Goal: Transaction & Acquisition: Obtain resource

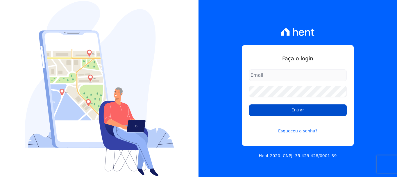
type input "[EMAIL_ADDRESS][DOMAIN_NAME]"
click at [300, 113] on input "Entrar" at bounding box center [298, 110] width 98 height 12
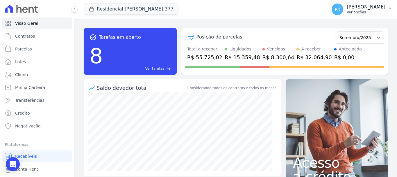
click at [362, 10] on p "Ver opções" at bounding box center [366, 12] width 39 height 5
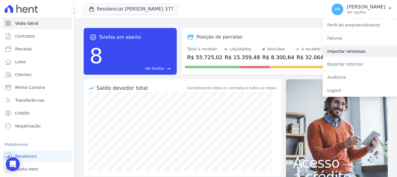
click at [346, 53] on link "Importar remessas" at bounding box center [360, 51] width 74 height 10
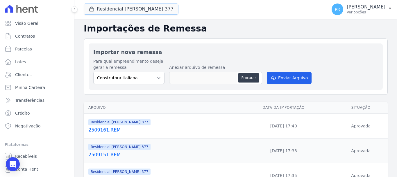
click at [125, 7] on button "Residencial Maria Da Glória 377" at bounding box center [131, 8] width 95 height 11
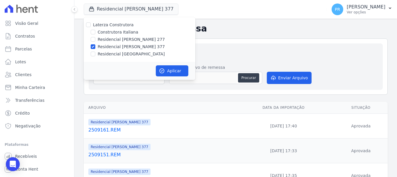
click at [120, 23] on label "Laterza Construtora" at bounding box center [113, 24] width 41 height 5
click at [91, 23] on input "Laterza Construtora" at bounding box center [88, 24] width 5 height 5
checkbox input "true"
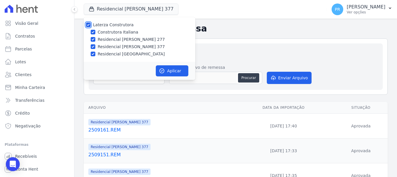
checkbox input "true"
click at [120, 24] on label "Laterza Construtora" at bounding box center [113, 24] width 41 height 5
click at [91, 24] on input "Laterza Construtora" at bounding box center [88, 24] width 5 height 5
checkbox input "false"
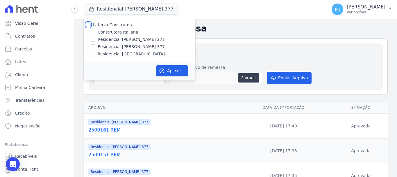
checkbox input "false"
click at [121, 31] on label "Construtora Italiana" at bounding box center [118, 32] width 40 height 6
click at [95, 31] on input "Construtora Italiana" at bounding box center [93, 32] width 5 height 5
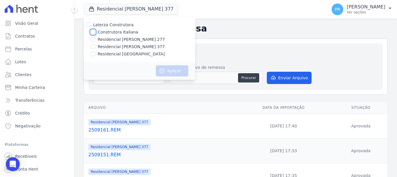
checkbox input "true"
click at [167, 71] on button "Aplicar" at bounding box center [172, 70] width 33 height 11
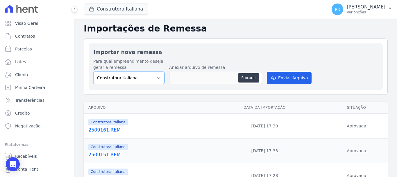
drag, startPoint x: 147, startPoint y: 74, endPoint x: 150, endPoint y: 76, distance: 3.6
click at [147, 75] on select "Construtora Italiana Residencial Maria da Glória 277 Residencial Maria da Glóri…" at bounding box center [128, 78] width 71 height 12
click at [254, 40] on div "Importar nova remessa Para qual empreendimento deseja gerar a remessa Construto…" at bounding box center [236, 66] width 304 height 56
click at [248, 79] on button "Procurar" at bounding box center [248, 77] width 21 height 9
type input "2509171.REM"
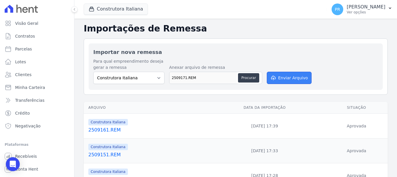
click at [279, 76] on button "Enviar Arquivo" at bounding box center [289, 78] width 45 height 12
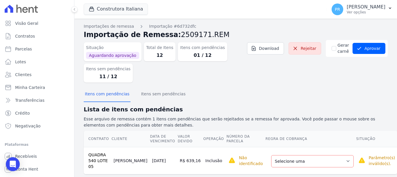
scroll to position [8, 0]
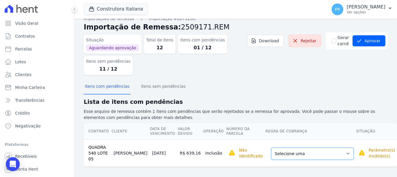
click at [333, 152] on select "Selecione uma Nova Parcela Avulsa Parcela Avulsa Existente Parcela Normal (17 X…" at bounding box center [312, 153] width 83 height 12
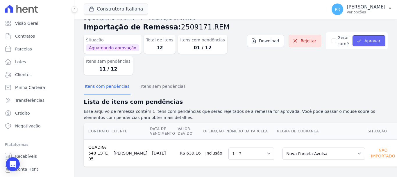
click at [364, 42] on button "Aprovar" at bounding box center [369, 40] width 33 height 11
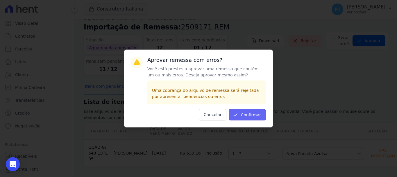
click at [251, 113] on button "Confirmar" at bounding box center [247, 114] width 37 height 11
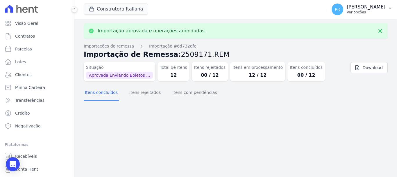
click at [352, 16] on button "PR Pamela Rocha Ver opções" at bounding box center [362, 9] width 70 height 16
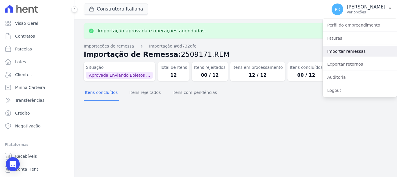
click at [348, 53] on link "Importar remessas" at bounding box center [360, 51] width 74 height 10
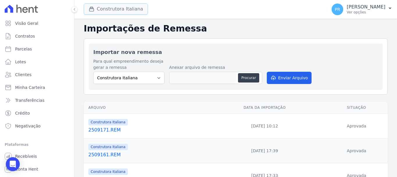
click at [111, 11] on button "Construtora Italiana" at bounding box center [116, 8] width 64 height 11
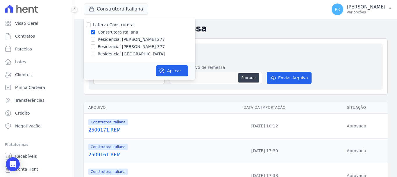
click at [108, 32] on label "Construtora Italiana" at bounding box center [118, 32] width 40 height 6
click at [95, 32] on input "Construtora Italiana" at bounding box center [93, 32] width 5 height 5
checkbox input "false"
click at [111, 41] on label "Residencial [PERSON_NAME] 277" at bounding box center [131, 39] width 67 height 6
click at [95, 41] on input "Residencial [PERSON_NAME] 277" at bounding box center [93, 39] width 5 height 5
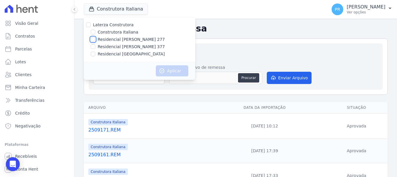
checkbox input "true"
click at [173, 69] on button "Aplicar" at bounding box center [172, 70] width 33 height 11
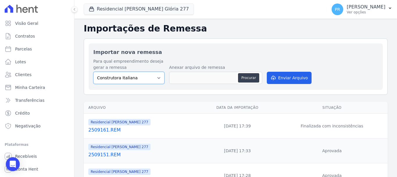
click at [145, 78] on select "Construtora Italiana Residencial [PERSON_NAME] 277 Residencial [PERSON_NAME][ST…" at bounding box center [128, 78] width 71 height 12
select select "7d698934-b935-4dc9-aa46-576f3138731b"
click at [93, 72] on select "Construtora Italiana Residencial [PERSON_NAME] 277 Residencial [PERSON_NAME][ST…" at bounding box center [128, 78] width 71 height 12
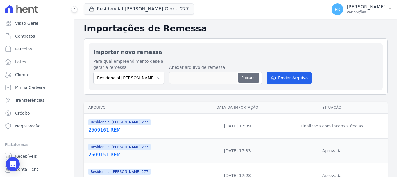
click at [253, 75] on button "Procurar" at bounding box center [248, 77] width 21 height 9
type input "2509171.REM"
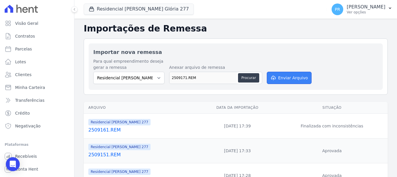
click at [293, 78] on button "Enviar Arquivo" at bounding box center [289, 78] width 45 height 12
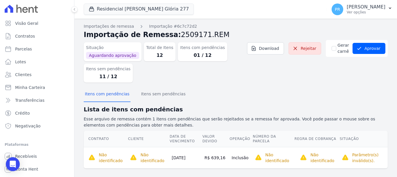
scroll to position [6, 0]
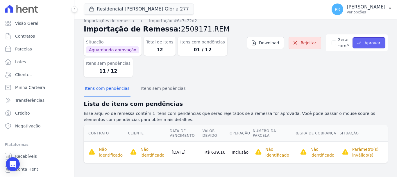
click at [358, 43] on icon "submit" at bounding box center [360, 43] width 6 height 6
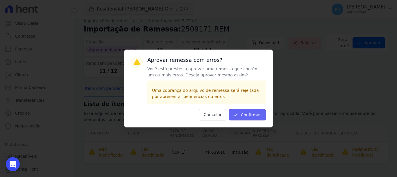
click at [256, 115] on button "Confirmar" at bounding box center [247, 114] width 37 height 11
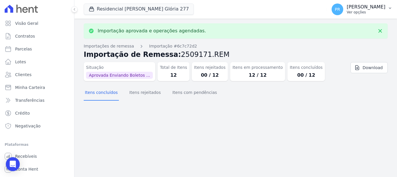
click at [355, 11] on div "PR [PERSON_NAME] Ver opções" at bounding box center [359, 9] width 54 height 12
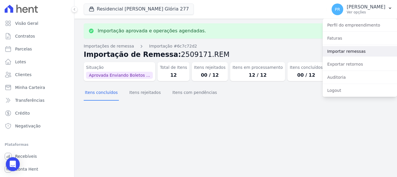
click at [351, 54] on link "Importar remessas" at bounding box center [360, 51] width 74 height 10
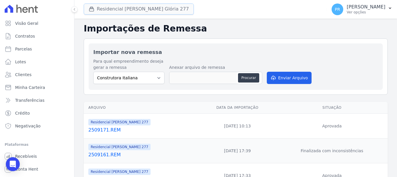
click at [133, 10] on button "Residencial Maria Da Glória 277" at bounding box center [139, 8] width 110 height 11
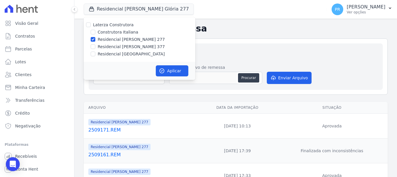
click at [122, 39] on label "Residencial [PERSON_NAME] 277" at bounding box center [131, 39] width 67 height 6
click at [95, 39] on input "Residencial [PERSON_NAME] 277" at bounding box center [93, 39] width 5 height 5
checkbox input "false"
click at [123, 48] on label "Residencial [PERSON_NAME] 377" at bounding box center [131, 47] width 67 height 6
click at [95, 48] on input "Residencial [PERSON_NAME] 377" at bounding box center [93, 46] width 5 height 5
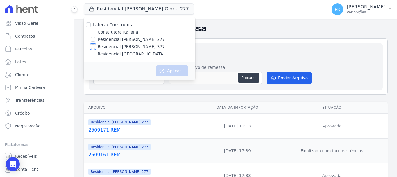
checkbox input "true"
click at [168, 69] on button "Aplicar" at bounding box center [172, 70] width 33 height 11
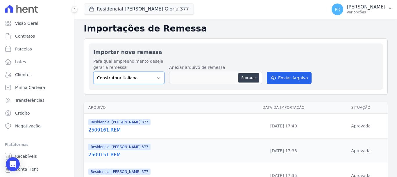
click at [144, 82] on select "Construtora Italiana Residencial Maria da Glória 277 Residencial Maria da Glóri…" at bounding box center [128, 78] width 71 height 12
select select "0cd9190e-dfd9-46e5-afc8-7298ef4c0c2b"
click at [93, 72] on select "Construtora Italiana Residencial Maria da Glória 277 Residencial Maria da Glóri…" at bounding box center [128, 78] width 71 height 12
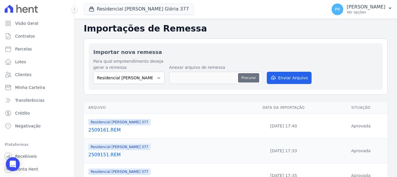
click at [245, 78] on button "Procurar" at bounding box center [248, 77] width 21 height 9
type input "2509171.REM"
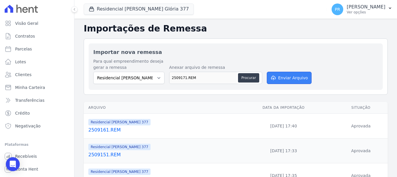
click at [298, 77] on button "Enviar Arquivo" at bounding box center [289, 78] width 45 height 12
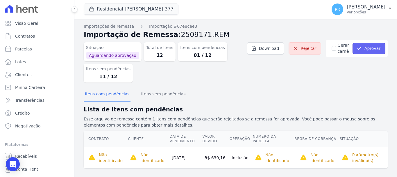
click at [362, 51] on button "Aprovar" at bounding box center [369, 48] width 33 height 11
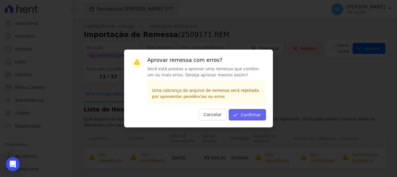
click at [248, 115] on button "Confirmar" at bounding box center [247, 114] width 37 height 11
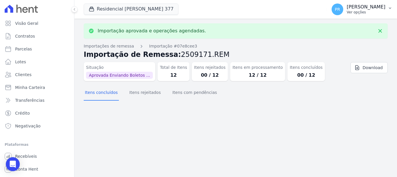
click at [366, 6] on p "[PERSON_NAME]" at bounding box center [366, 7] width 39 height 6
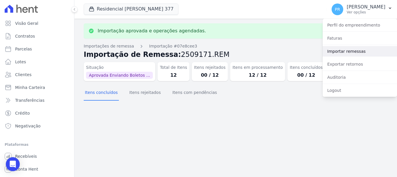
click at [331, 53] on link "Importar remessas" at bounding box center [360, 51] width 74 height 10
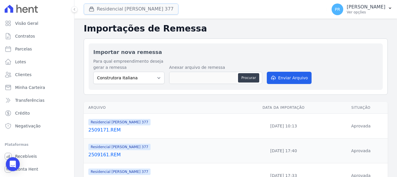
click at [119, 9] on button "Residencial Maria Da Glória 377" at bounding box center [131, 8] width 95 height 11
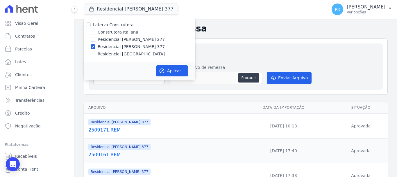
click at [106, 44] on label "Residencial [PERSON_NAME] 377" at bounding box center [131, 47] width 67 height 6
click at [95, 44] on input "Residencial [PERSON_NAME] 377" at bounding box center [93, 46] width 5 height 5
checkbox input "false"
click at [108, 57] on div "Laterza Construtora Construtora Italiana Residencial Maria da Glória 277 Reside…" at bounding box center [140, 39] width 112 height 44
click at [110, 55] on label "Residencial [GEOGRAPHIC_DATA]" at bounding box center [131, 54] width 67 height 6
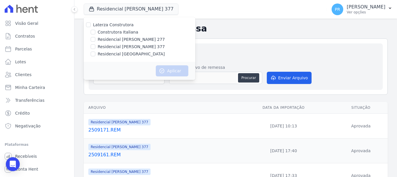
click at [95, 55] on input "Residencial [GEOGRAPHIC_DATA]" at bounding box center [93, 53] width 5 height 5
checkbox input "true"
click at [173, 74] on button "Aplicar" at bounding box center [172, 70] width 33 height 11
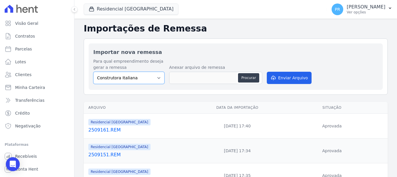
drag, startPoint x: 144, startPoint y: 80, endPoint x: 144, endPoint y: 83, distance: 3.2
click at [144, 80] on select "Construtora Italiana Residencial [PERSON_NAME] 277 Residencial [PERSON_NAME][ST…" at bounding box center [128, 78] width 71 height 12
select select "6440c0a1-232b-4aa1-adfe-88cb95fffe46"
click at [93, 72] on select "Construtora Italiana Residencial [PERSON_NAME] 277 Residencial [PERSON_NAME][ST…" at bounding box center [128, 78] width 71 height 12
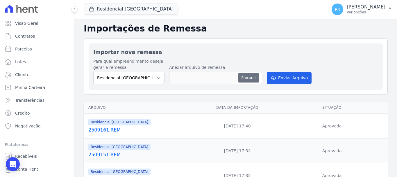
click at [243, 77] on button "Procurar" at bounding box center [248, 77] width 21 height 9
type input "2509171.REM"
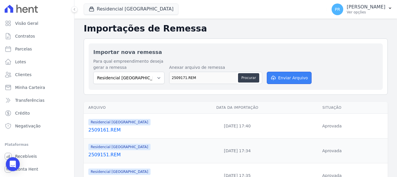
click at [284, 80] on button "Enviar Arquivo" at bounding box center [289, 78] width 45 height 12
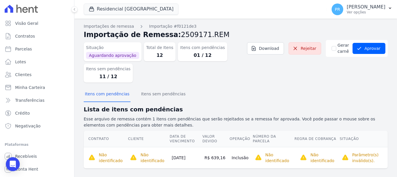
scroll to position [6, 0]
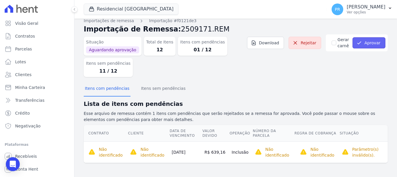
click at [380, 45] on button "Aprovar" at bounding box center [369, 42] width 33 height 11
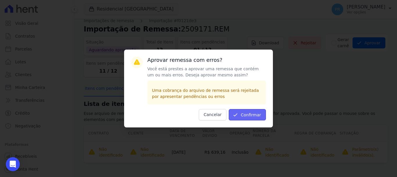
click at [256, 114] on button "Confirmar" at bounding box center [247, 114] width 37 height 11
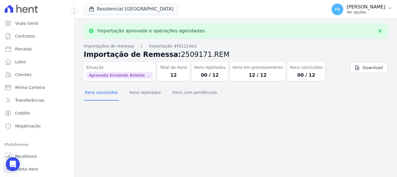
click at [356, 12] on p "Ver opções" at bounding box center [366, 12] width 39 height 5
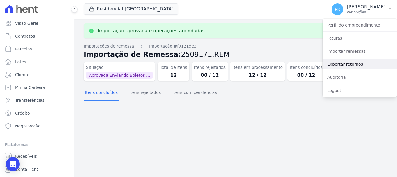
click at [350, 66] on link "Exportar retornos" at bounding box center [360, 64] width 74 height 10
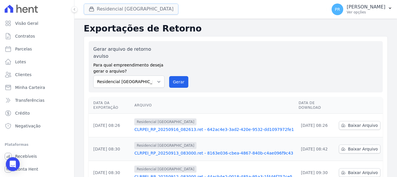
click at [135, 8] on button "Residencial [GEOGRAPHIC_DATA]" at bounding box center [131, 8] width 95 height 11
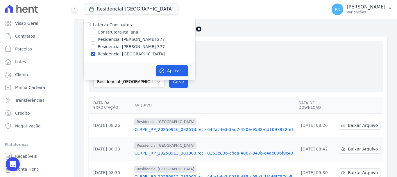
click at [121, 27] on label "Laterza Construtora" at bounding box center [113, 24] width 41 height 5
click at [91, 27] on input "Laterza Construtora" at bounding box center [88, 24] width 5 height 5
checkbox input "true"
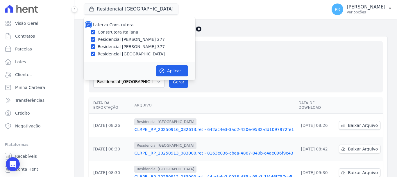
checkbox input "true"
click at [121, 27] on label "Laterza Construtora" at bounding box center [113, 24] width 41 height 5
click at [91, 27] on input "Laterza Construtora" at bounding box center [88, 24] width 5 height 5
checkbox input "false"
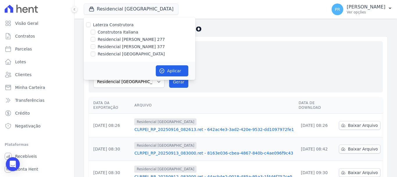
checkbox input "false"
click at [122, 32] on label "Construtora Italiana" at bounding box center [118, 32] width 40 height 6
click at [95, 32] on input "Construtora Italiana" at bounding box center [93, 32] width 5 height 5
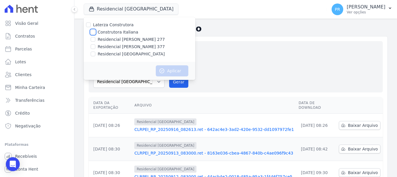
checkbox input "true"
click at [163, 74] on button "Aplicar" at bounding box center [172, 70] width 33 height 11
drag, startPoint x: 216, startPoint y: 47, endPoint x: 166, endPoint y: 68, distance: 54.7
click at [216, 47] on div "Gerar arquivo de retorno avulso Para qual empreendimento deseja gerar o arquivo…" at bounding box center [235, 67] width 285 height 42
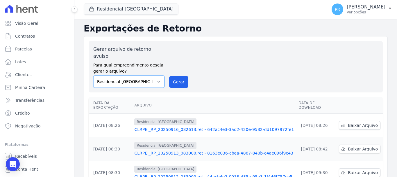
drag, startPoint x: 142, startPoint y: 76, endPoint x: 140, endPoint y: 79, distance: 3.1
click at [142, 76] on select "Construtora Italiana Residencial [PERSON_NAME] 277 Residencial [PERSON_NAME][ST…" at bounding box center [128, 81] width 71 height 12
select select "29fc0423-bfd4-480a-835e-7e440cfe6eb8"
click at [93, 75] on select "Construtora Italiana Residencial [PERSON_NAME] 277 Residencial [PERSON_NAME][ST…" at bounding box center [128, 81] width 71 height 12
click at [136, 8] on button "Residencial [GEOGRAPHIC_DATA]" at bounding box center [131, 8] width 95 height 11
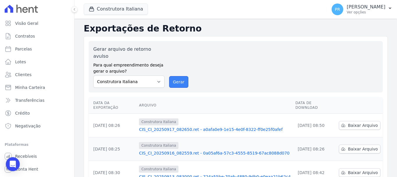
click at [175, 76] on button "Gerar" at bounding box center [178, 82] width 19 height 12
click at [363, 122] on span "Baixar Arquivo" at bounding box center [363, 125] width 30 height 6
